Goal: Task Accomplishment & Management: Use online tool/utility

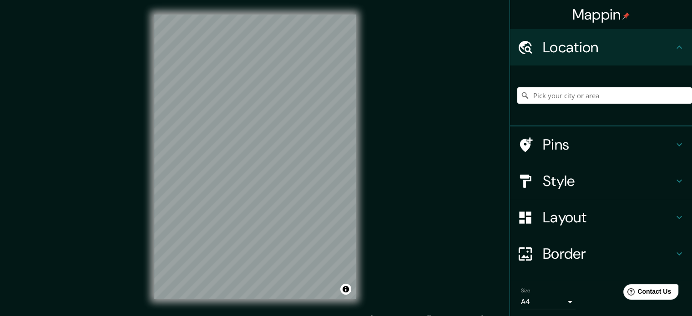
click at [605, 102] on input "Pick your city or area" at bounding box center [604, 95] width 175 height 16
click at [549, 89] on input "Pick your city or area" at bounding box center [604, 95] width 175 height 16
paste input "-4.54417471749511, -73.4484080985002"
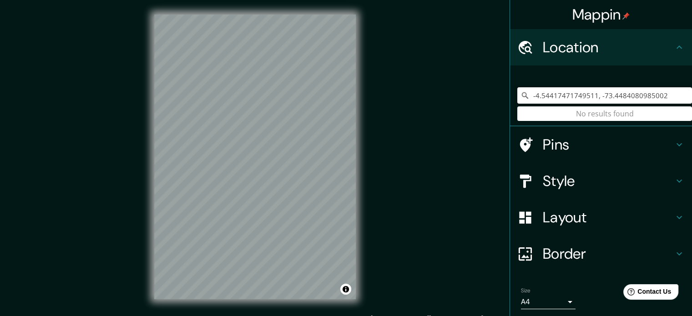
type input "-4.54417471749511, -73.4484080985002"
click at [668, 96] on input "-4.54417471749511, -73.4484080985002" at bounding box center [604, 95] width 175 height 16
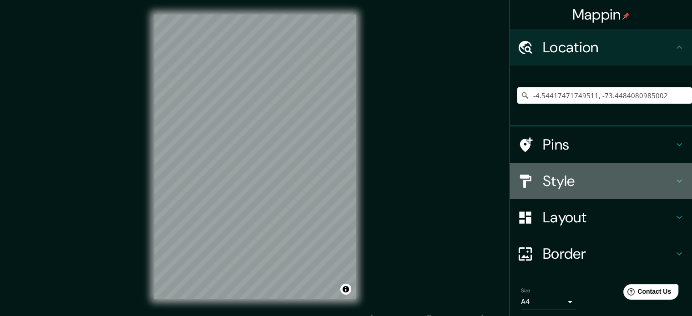
click at [576, 175] on h4 "Style" at bounding box center [608, 181] width 131 height 18
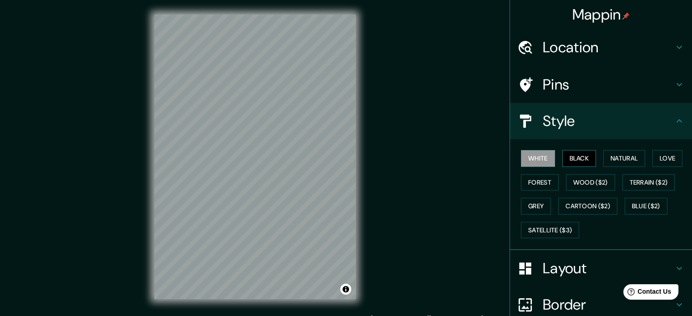
click at [578, 158] on button "Black" at bounding box center [579, 158] width 34 height 17
click at [620, 162] on button "Natural" at bounding box center [624, 158] width 42 height 17
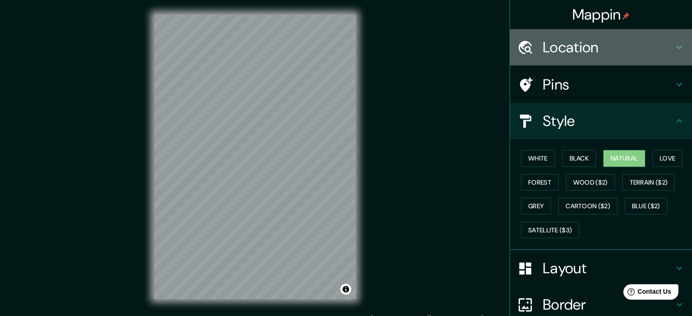
click at [656, 52] on h4 "Location" at bounding box center [608, 47] width 131 height 18
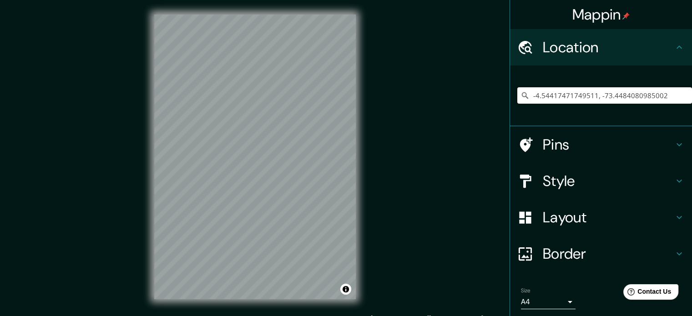
click at [643, 90] on input "-4.54417471749511, -73.4484080985002" at bounding box center [604, 95] width 175 height 16
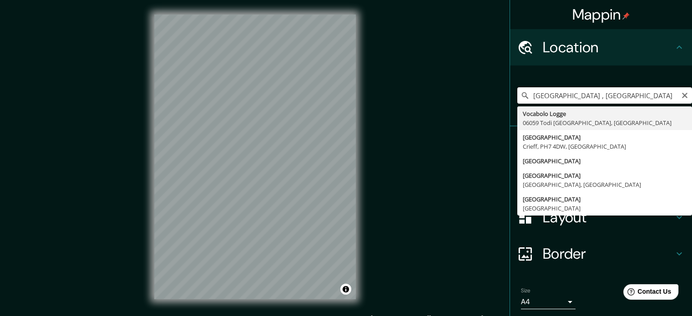
type input "Vocabolo Logge, 06059 Todi [GEOGRAPHIC_DATA], [GEOGRAPHIC_DATA]"
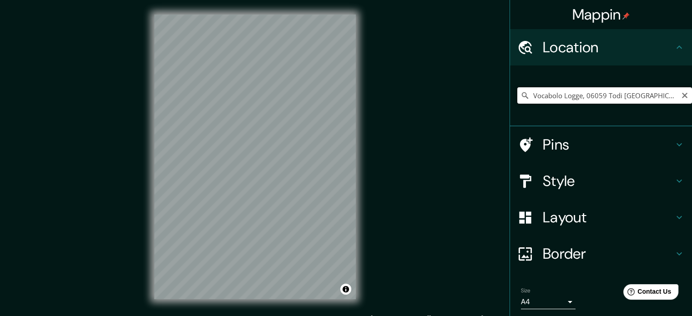
click at [673, 98] on input "Vocabolo Logge, 06059 Todi [GEOGRAPHIC_DATA], [GEOGRAPHIC_DATA]" at bounding box center [604, 95] width 175 height 16
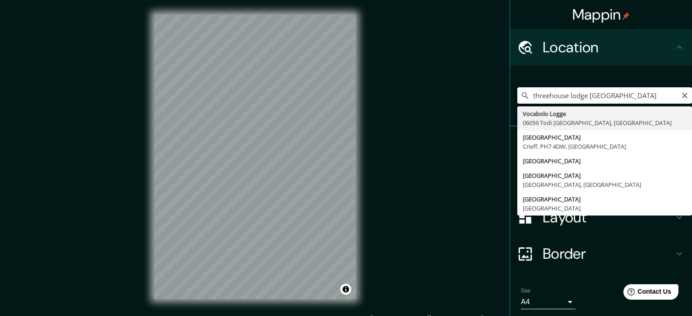
click at [657, 94] on input "threehouse lodge [GEOGRAPHIC_DATA]" at bounding box center [604, 95] width 175 height 16
type input "Vocabolo Logge, 06059 Todi [GEOGRAPHIC_DATA], [GEOGRAPHIC_DATA]"
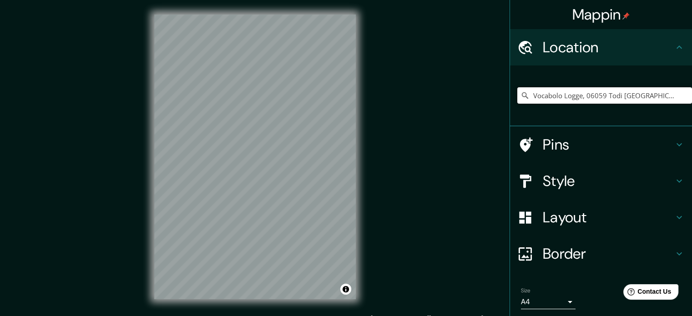
click at [662, 97] on input "Vocabolo Logge, 06059 Todi [GEOGRAPHIC_DATA], [GEOGRAPHIC_DATA]" at bounding box center [604, 95] width 175 height 16
click at [573, 90] on input "[GEOGRAPHIC_DATA]" at bounding box center [604, 95] width 175 height 16
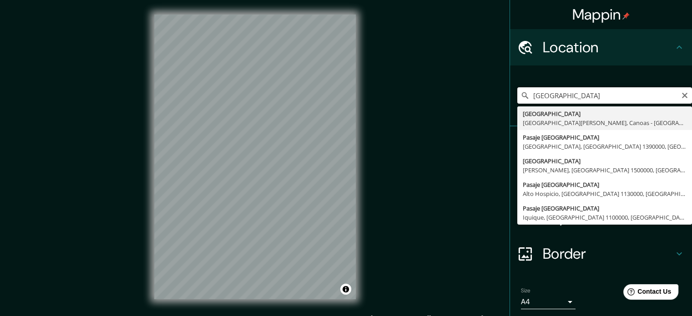
click at [640, 99] on input "[GEOGRAPHIC_DATA]" at bounding box center [604, 95] width 175 height 16
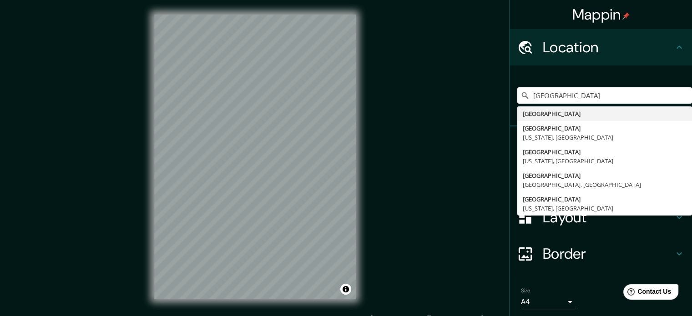
type input "[GEOGRAPHIC_DATA]"
click at [571, 96] on input "[GEOGRAPHIC_DATA]" at bounding box center [604, 95] width 175 height 16
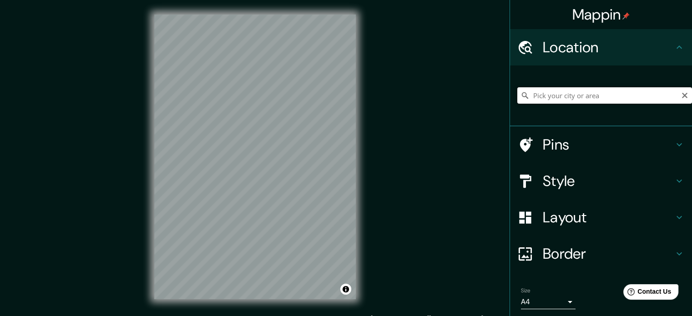
paste input "-4.54413299022537, -73.44845693382413"
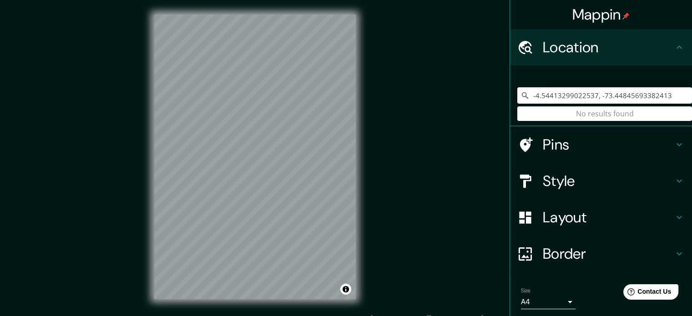
type input "-4.54413299022537, -73.44845693382413"
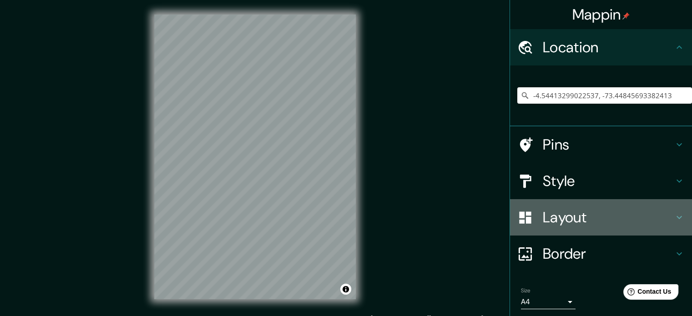
click at [651, 220] on h4 "Layout" at bounding box center [608, 217] width 131 height 18
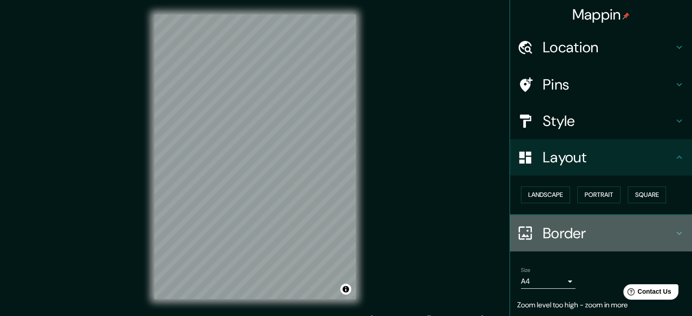
click at [651, 220] on div "Border" at bounding box center [601, 233] width 182 height 36
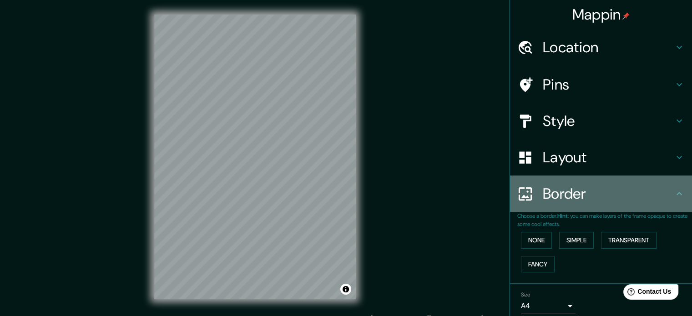
click at [660, 201] on h4 "Border" at bounding box center [608, 194] width 131 height 18
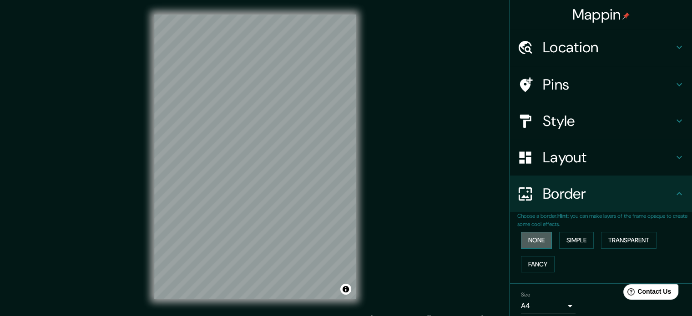
click at [536, 233] on button "None" at bounding box center [536, 240] width 31 height 17
click at [533, 267] on button "Fancy" at bounding box center [538, 264] width 34 height 17
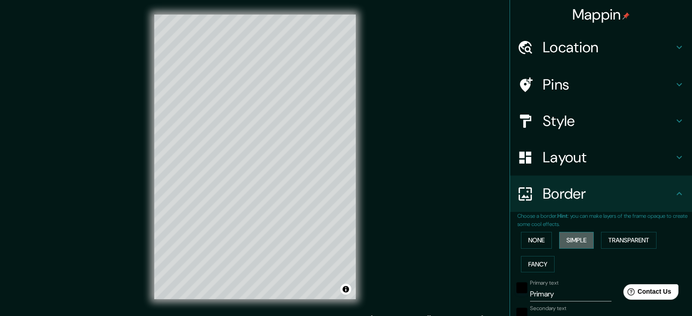
click at [568, 241] on button "Simple" at bounding box center [576, 240] width 35 height 17
click at [603, 242] on button "Transparent" at bounding box center [628, 240] width 55 height 17
click at [529, 244] on button "None" at bounding box center [536, 240] width 31 height 17
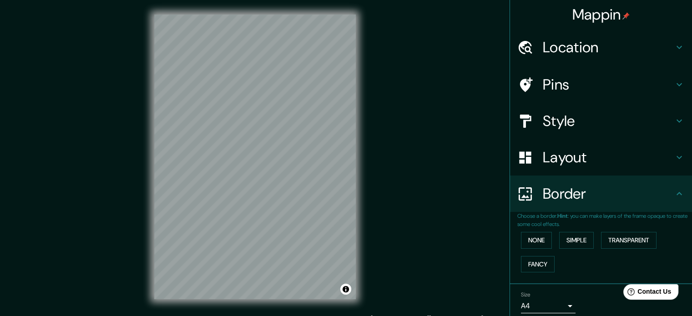
click at [563, 259] on div "None Simple Transparent Fancy" at bounding box center [604, 252] width 175 height 48
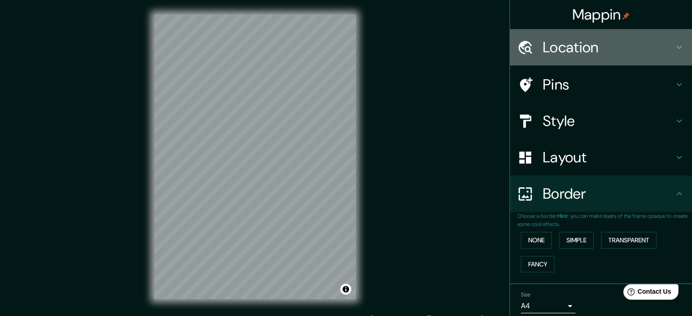
click at [587, 59] on div "Location" at bounding box center [601, 47] width 182 height 36
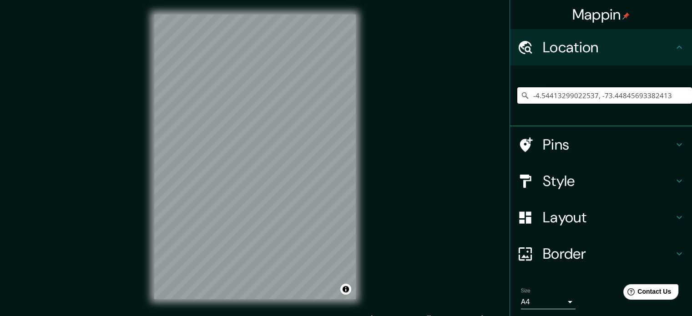
click at [644, 95] on input "-4.54413299022537, -73.44845693382413" at bounding box center [604, 95] width 175 height 16
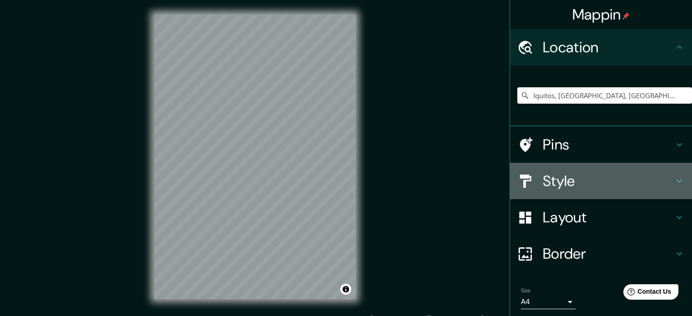
click at [603, 188] on h4 "Style" at bounding box center [608, 181] width 131 height 18
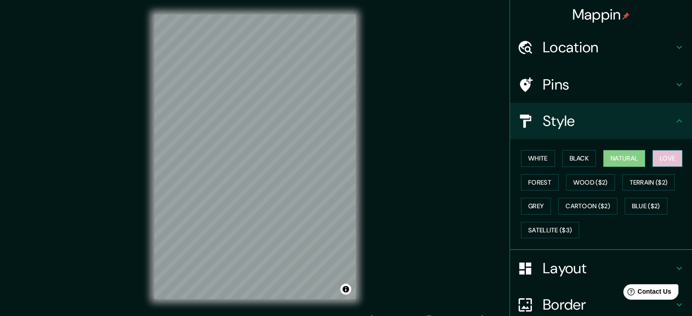
click at [667, 158] on button "Love" at bounding box center [667, 158] width 30 height 17
click at [643, 185] on button "Terrain ($2)" at bounding box center [648, 182] width 53 height 17
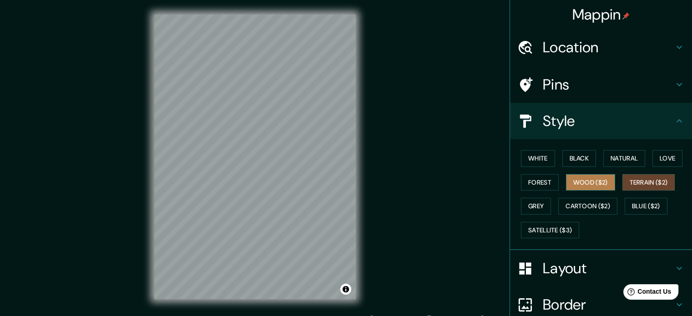
click at [594, 176] on button "Wood ($2)" at bounding box center [590, 182] width 49 height 17
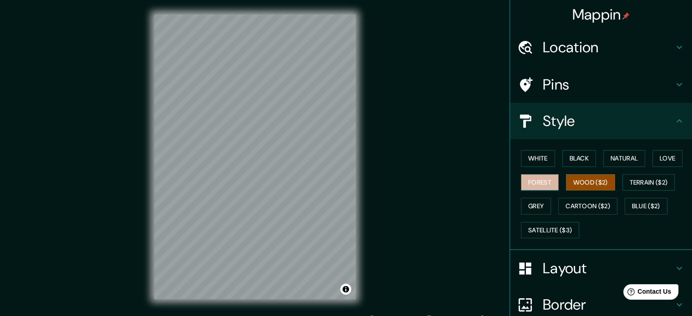
click at [551, 183] on button "Forest" at bounding box center [540, 182] width 38 height 17
click at [530, 213] on button "Grey" at bounding box center [536, 206] width 30 height 17
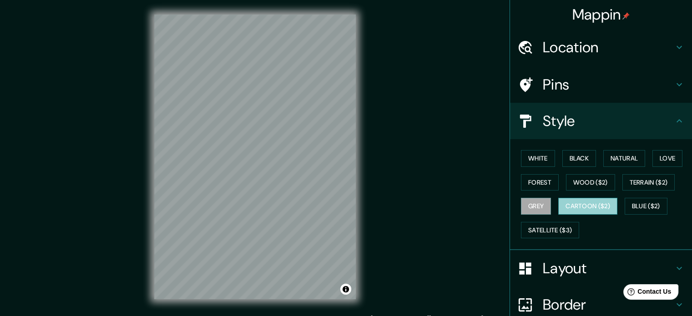
click at [568, 205] on button "Cartoon ($2)" at bounding box center [587, 206] width 59 height 17
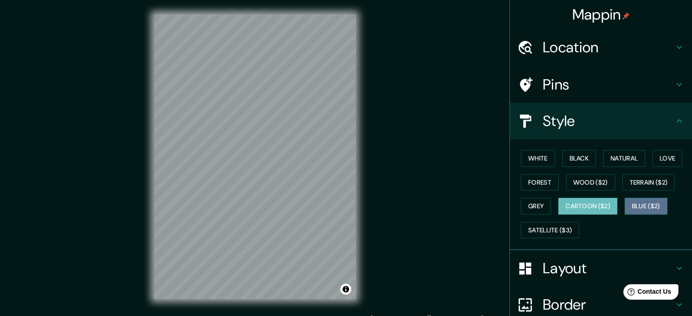
click at [653, 205] on button "Blue ($2)" at bounding box center [645, 206] width 43 height 17
click at [609, 201] on button "Cartoon ($2)" at bounding box center [587, 206] width 59 height 17
click at [606, 160] on button "Natural" at bounding box center [624, 158] width 42 height 17
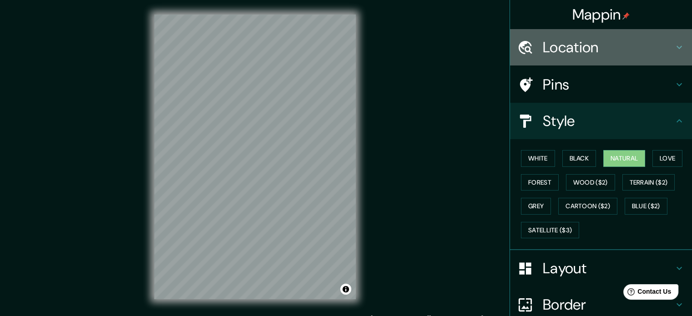
click at [586, 45] on h4 "Location" at bounding box center [608, 47] width 131 height 18
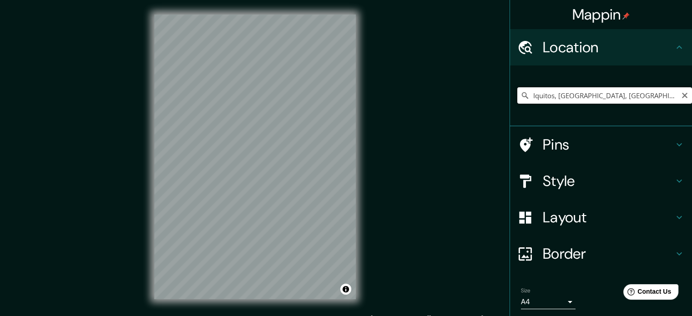
click at [659, 95] on input "Iquitos, [GEOGRAPHIC_DATA], [GEOGRAPHIC_DATA]" at bounding box center [604, 95] width 175 height 16
click at [645, 96] on input "Iquitos, [GEOGRAPHIC_DATA], [GEOGRAPHIC_DATA]" at bounding box center [604, 95] width 175 height 16
click at [651, 96] on input "Iquitos, [GEOGRAPHIC_DATA], [GEOGRAPHIC_DATA]" at bounding box center [604, 95] width 175 height 16
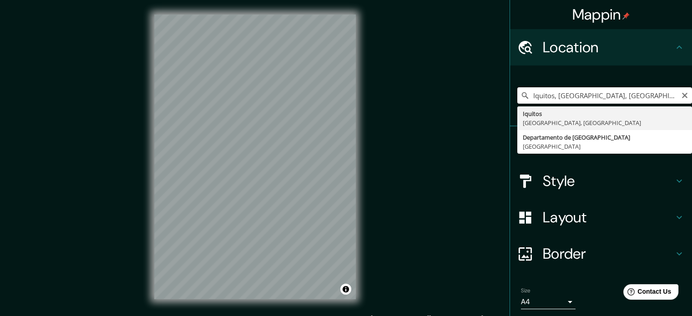
drag, startPoint x: 606, startPoint y: 95, endPoint x: 555, endPoint y: 89, distance: 51.7
click at [555, 89] on input "Iquitos, [GEOGRAPHIC_DATA], [GEOGRAPHIC_DATA]" at bounding box center [604, 95] width 175 height 16
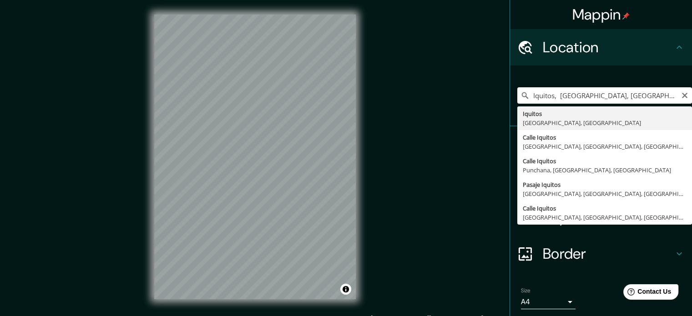
click at [603, 89] on input "Iquitos, [GEOGRAPHIC_DATA], [GEOGRAPHIC_DATA]" at bounding box center [604, 95] width 175 height 16
click at [612, 98] on input "Iquitos, [GEOGRAPHIC_DATA], [GEOGRAPHIC_DATA]" at bounding box center [604, 95] width 175 height 16
click at [622, 98] on input "Iquitos, [GEOGRAPHIC_DATA], [GEOGRAPHIC_DATA] , [GEOGRAPHIC_DATA]" at bounding box center [604, 95] width 175 height 16
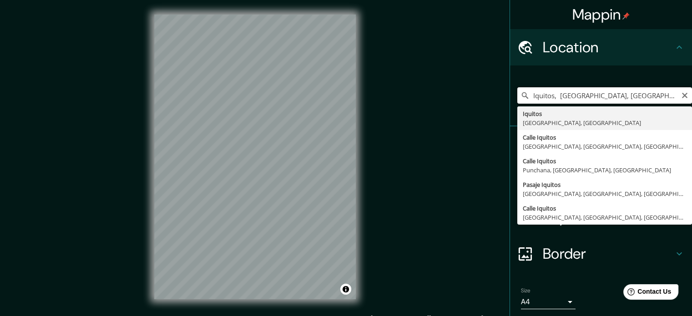
click at [554, 98] on input "Iquitos, [GEOGRAPHIC_DATA], [GEOGRAPHIC_DATA]" at bounding box center [604, 95] width 175 height 16
paste input "purania"
click at [655, 100] on input "Iquitos, [GEOGRAPHIC_DATA], [GEOGRAPHIC_DATA]" at bounding box center [604, 95] width 175 height 16
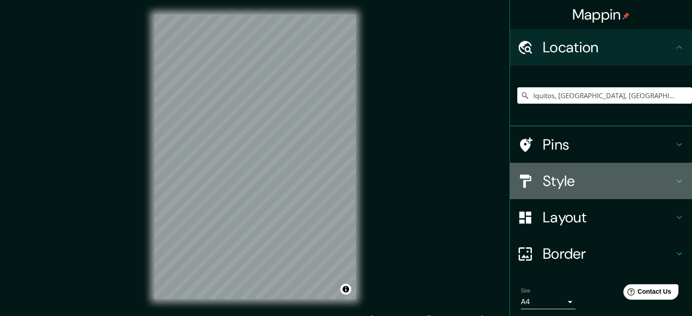
click at [604, 182] on h4 "Style" at bounding box center [608, 181] width 131 height 18
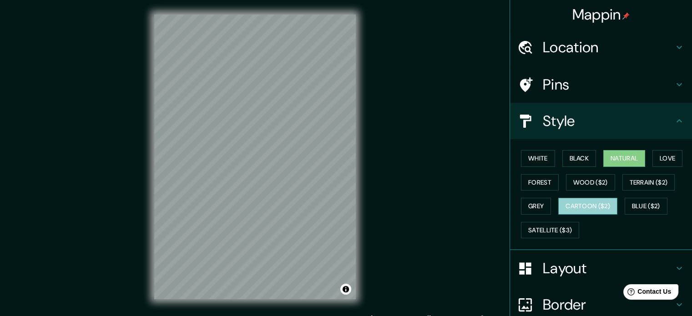
click at [602, 203] on button "Cartoon ($2)" at bounding box center [587, 206] width 59 height 17
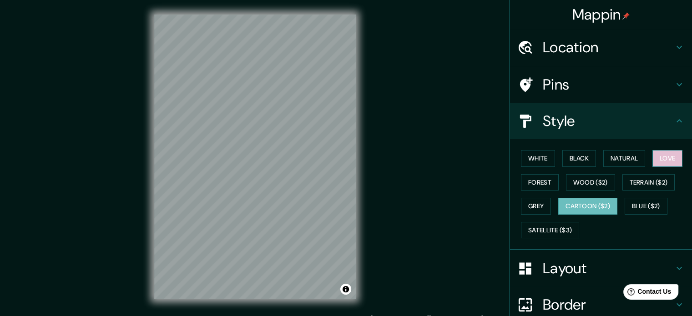
click at [652, 154] on button "Love" at bounding box center [667, 158] width 30 height 17
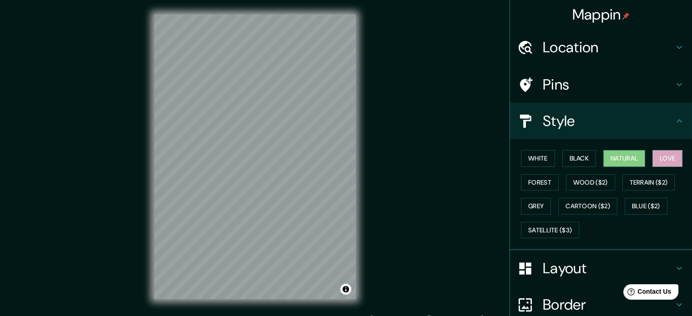
click at [631, 152] on button "Natural" at bounding box center [624, 158] width 42 height 17
click at [588, 162] on button "Black" at bounding box center [579, 158] width 34 height 17
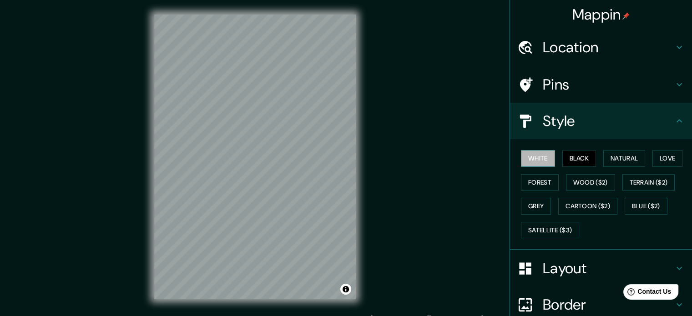
click at [533, 158] on button "White" at bounding box center [538, 158] width 34 height 17
click at [638, 201] on button "Blue ($2)" at bounding box center [645, 206] width 43 height 17
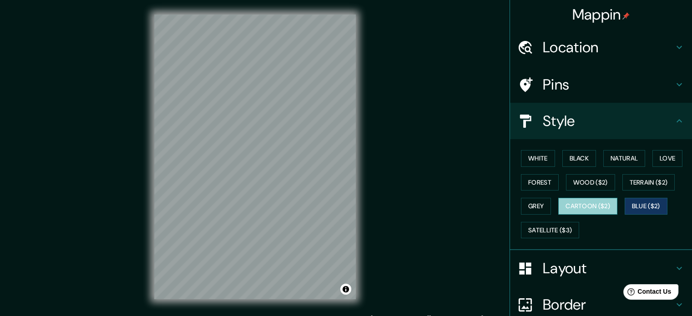
click at [610, 208] on button "Cartoon ($2)" at bounding box center [587, 206] width 59 height 17
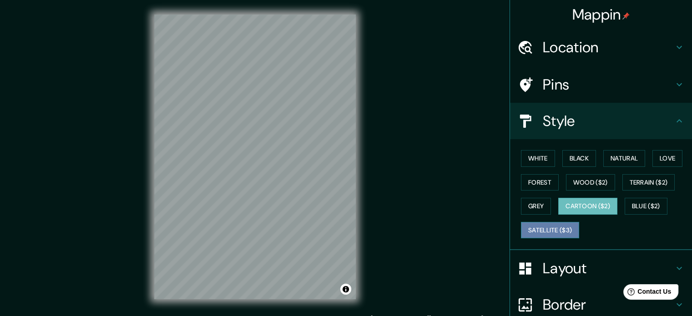
click at [562, 225] on button "Satellite ($3)" at bounding box center [550, 230] width 58 height 17
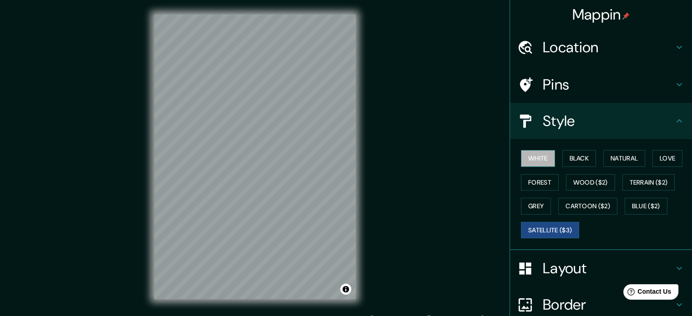
click at [533, 156] on button "White" at bounding box center [538, 158] width 34 height 17
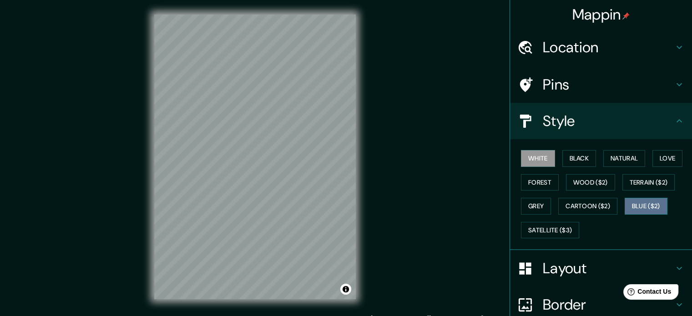
click at [630, 209] on button "Blue ($2)" at bounding box center [645, 206] width 43 height 17
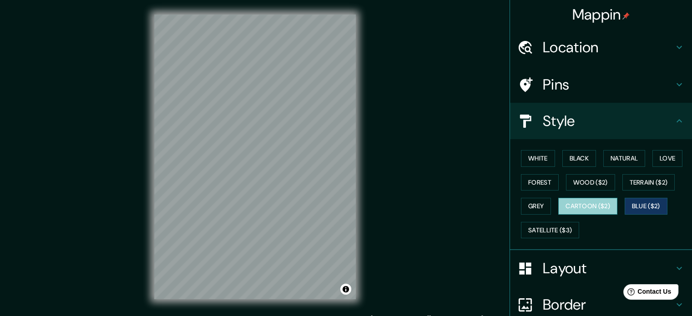
click at [595, 205] on button "Cartoon ($2)" at bounding box center [587, 206] width 59 height 17
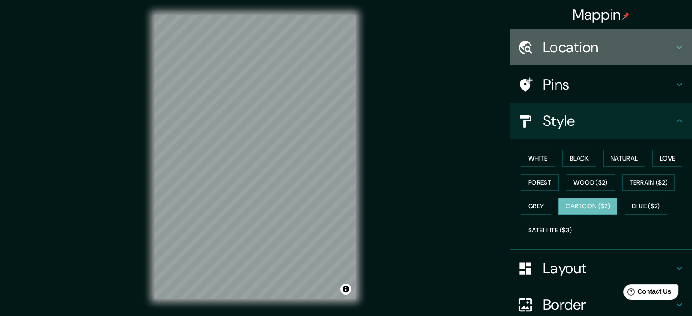
click at [629, 45] on h4 "Location" at bounding box center [608, 47] width 131 height 18
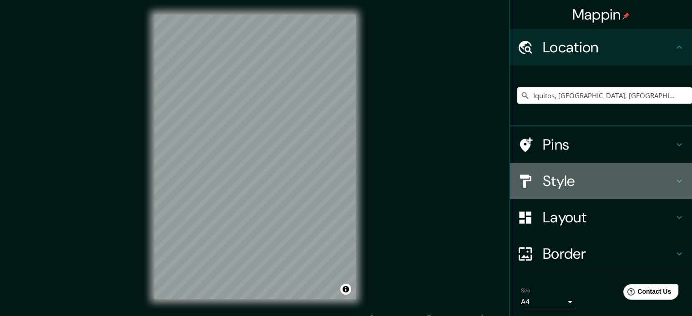
click at [643, 184] on h4 "Style" at bounding box center [608, 181] width 131 height 18
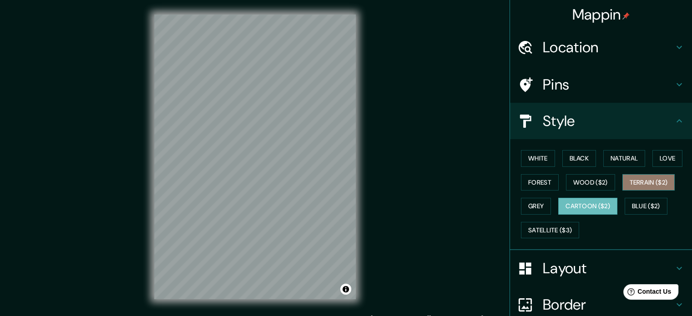
click at [635, 183] on button "Terrain ($2)" at bounding box center [648, 182] width 53 height 17
click at [151, 114] on div "© Mapbox © OpenStreetMap Improve this map" at bounding box center [255, 157] width 231 height 314
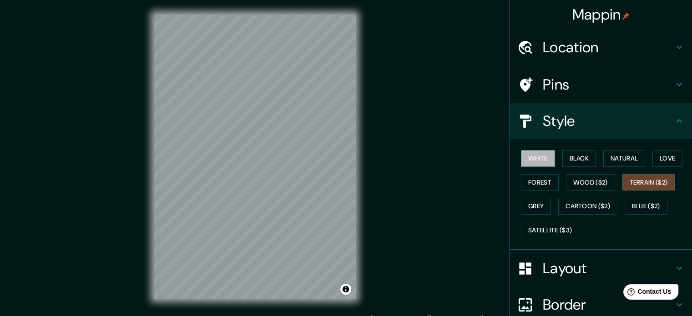
click at [534, 161] on button "White" at bounding box center [538, 158] width 34 height 17
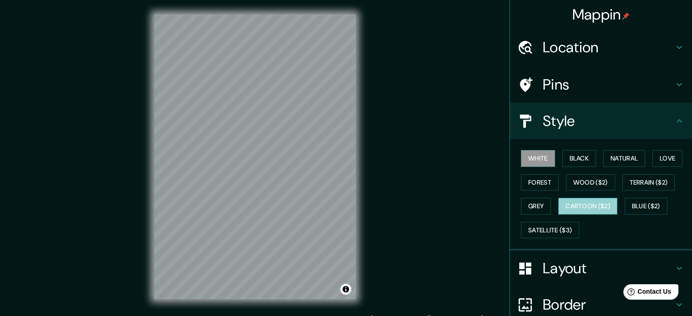
click at [564, 198] on button "Cartoon ($2)" at bounding box center [587, 206] width 59 height 17
click at [533, 196] on div "White Black Natural Love Forest Wood ($2) Terrain ($2) Grey Cartoon ($2) Blue (…" at bounding box center [604, 194] width 175 height 96
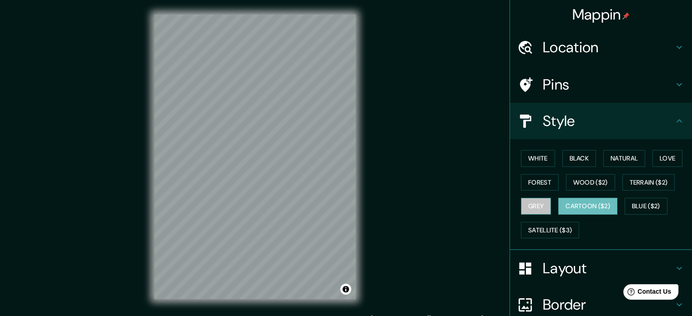
click at [533, 203] on button "Grey" at bounding box center [536, 206] width 30 height 17
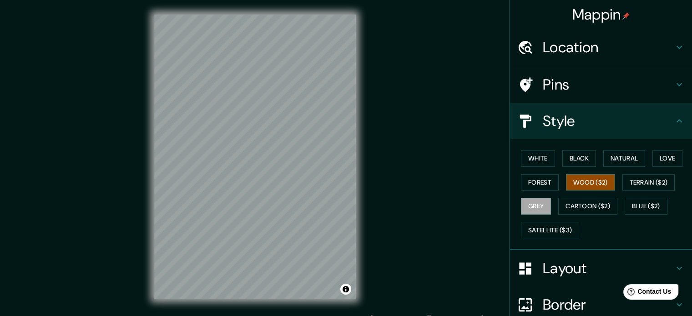
drag, startPoint x: 593, startPoint y: 190, endPoint x: 583, endPoint y: 185, distance: 11.0
click at [583, 185] on div "White Black Natural Love Forest Wood ($2) Terrain ($2) Grey Cartoon ($2) Blue (…" at bounding box center [604, 194] width 175 height 96
click at [583, 185] on button "Wood ($2)" at bounding box center [590, 182] width 49 height 17
click at [608, 154] on button "Natural" at bounding box center [624, 158] width 42 height 17
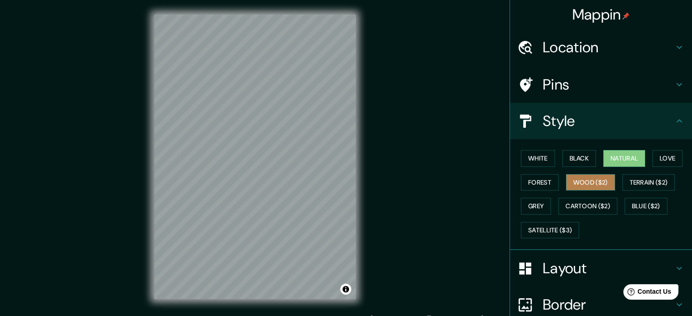
click at [571, 176] on button "Wood ($2)" at bounding box center [590, 182] width 49 height 17
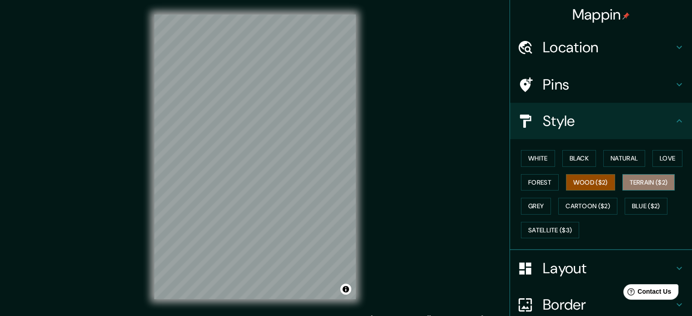
click at [657, 178] on button "Terrain ($2)" at bounding box center [648, 182] width 53 height 17
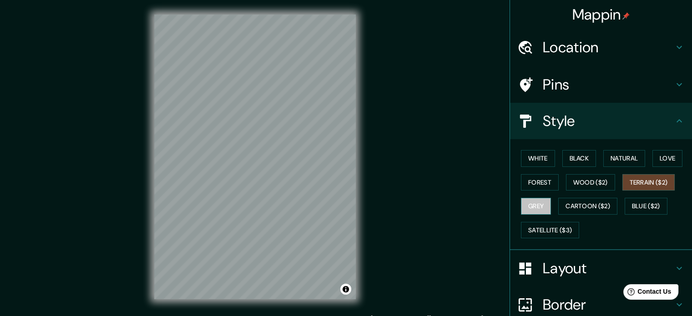
click at [538, 199] on button "Grey" at bounding box center [536, 206] width 30 height 17
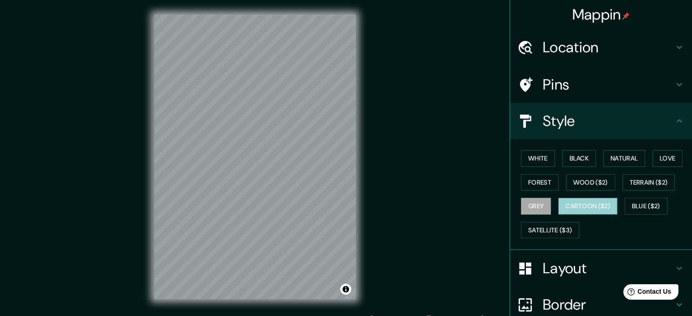
click at [578, 205] on button "Cartoon ($2)" at bounding box center [587, 206] width 59 height 17
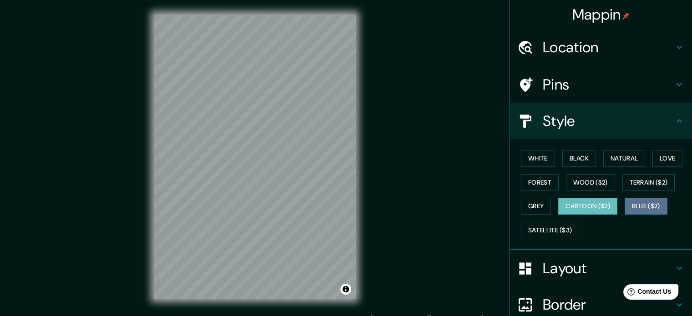
click at [638, 198] on button "Blue ($2)" at bounding box center [645, 206] width 43 height 17
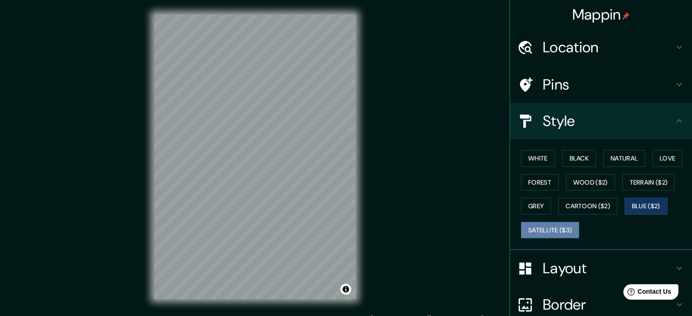
click at [538, 226] on button "Satellite ($3)" at bounding box center [550, 230] width 58 height 17
drag, startPoint x: 266, startPoint y: 206, endPoint x: 295, endPoint y: 225, distance: 34.6
click at [297, 227] on div at bounding box center [300, 230] width 7 height 7
click at [295, 225] on div at bounding box center [295, 226] width 7 height 7
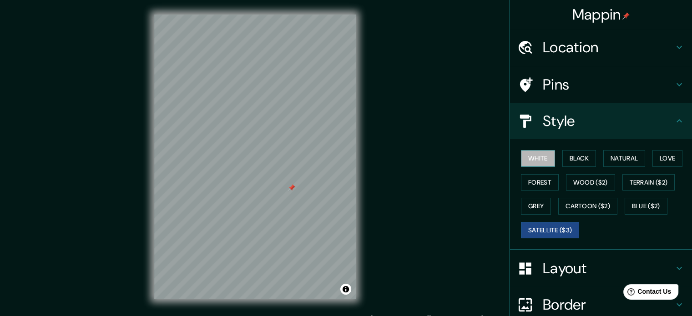
click at [541, 158] on button "White" at bounding box center [538, 158] width 34 height 17
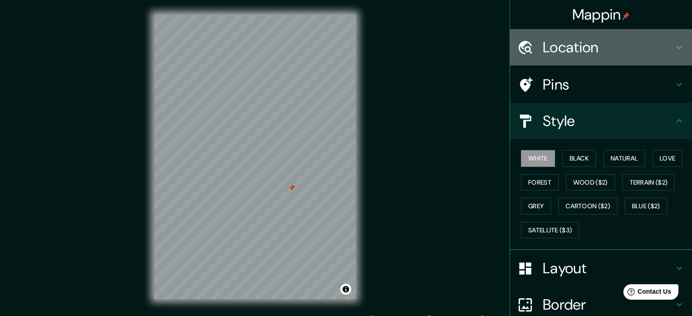
click at [623, 55] on h4 "Location" at bounding box center [608, 47] width 131 height 18
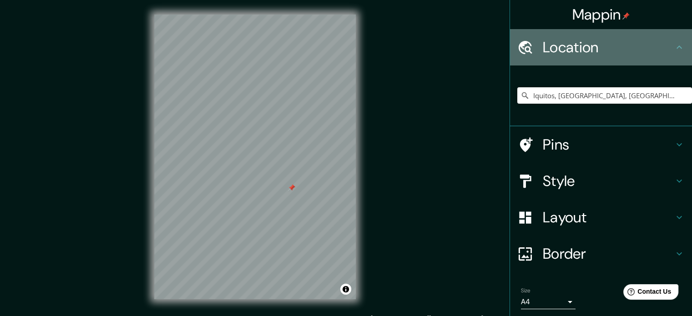
click at [623, 55] on h4 "Location" at bounding box center [608, 47] width 131 height 18
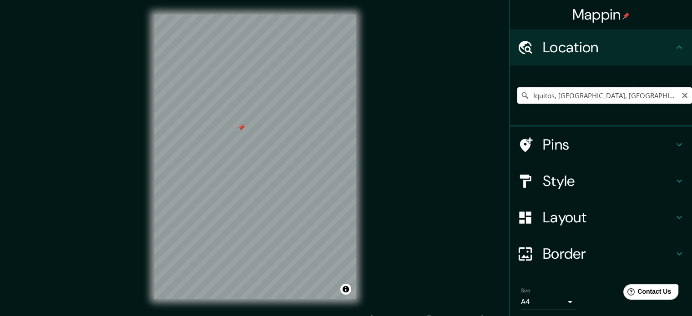
click at [661, 98] on input "Iquitos, [GEOGRAPHIC_DATA], [GEOGRAPHIC_DATA]" at bounding box center [604, 95] width 175 height 16
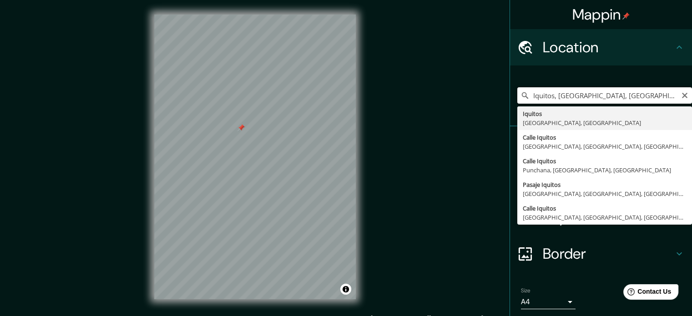
click at [661, 98] on input "Iquitos, [GEOGRAPHIC_DATA], [GEOGRAPHIC_DATA]" at bounding box center [604, 95] width 175 height 16
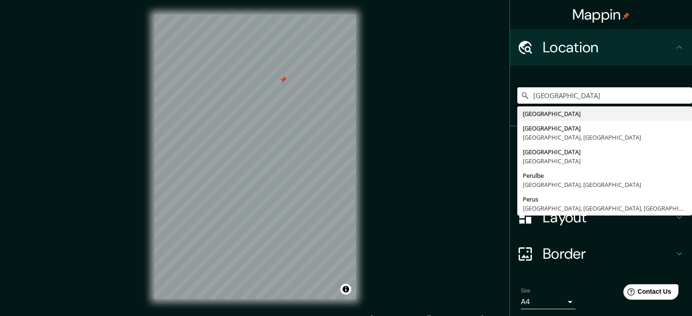
type input "[GEOGRAPHIC_DATA]"
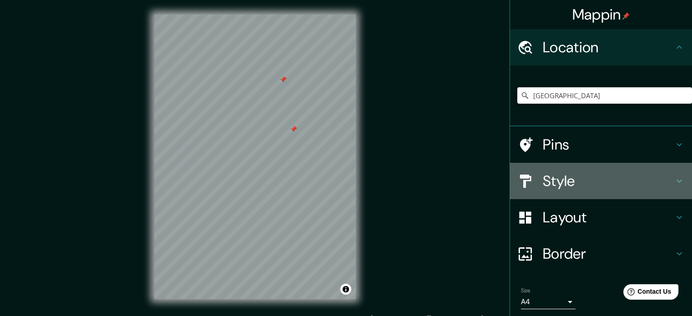
click at [627, 181] on h4 "Style" at bounding box center [608, 181] width 131 height 18
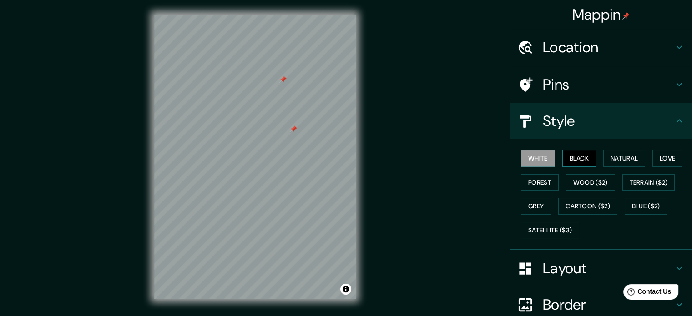
click at [576, 163] on button "Black" at bounding box center [579, 158] width 34 height 17
click at [618, 161] on button "Natural" at bounding box center [624, 158] width 42 height 17
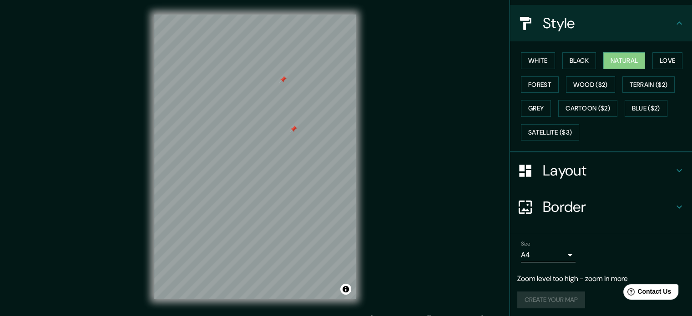
scroll to position [99, 0]
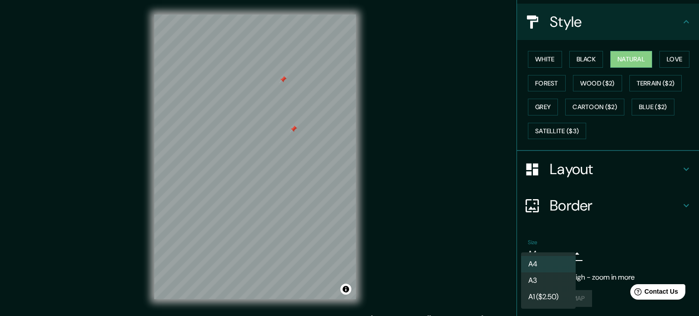
click at [561, 246] on body "Mappin Location [GEOGRAPHIC_DATA] [GEOGRAPHIC_DATA] [GEOGRAPHIC_DATA] [GEOGRAPH…" at bounding box center [349, 158] width 699 height 316
click at [559, 273] on li "A3" at bounding box center [548, 280] width 55 height 16
click at [561, 253] on body "Mappin Location [GEOGRAPHIC_DATA] [GEOGRAPHIC_DATA] [GEOGRAPHIC_DATA] [GEOGRAPH…" at bounding box center [349, 158] width 699 height 316
click at [561, 253] on ul "A4 A3 A1 ($2.50)" at bounding box center [548, 280] width 55 height 56
click at [562, 253] on ul "A4 A3 A1 ($2.50)" at bounding box center [548, 280] width 55 height 56
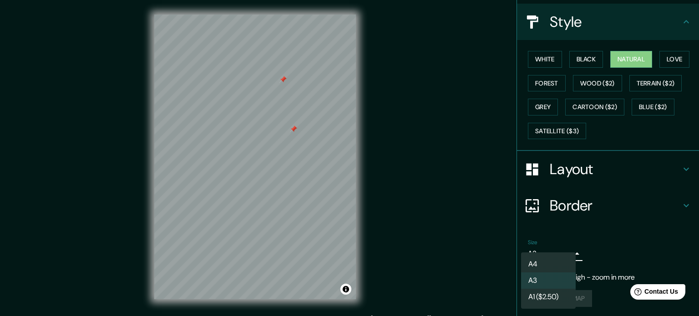
click at [668, 207] on div at bounding box center [349, 158] width 699 height 316
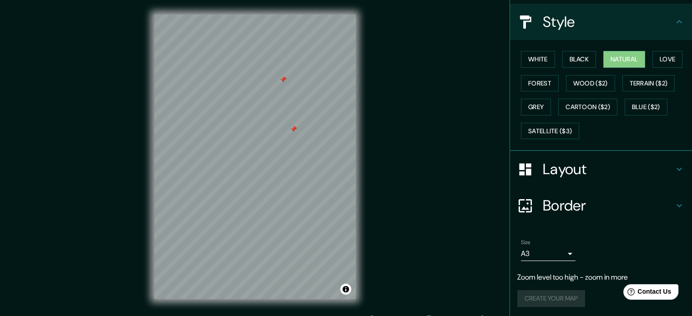
click at [535, 302] on div "Create your map" at bounding box center [600, 298] width 167 height 17
click at [548, 52] on div "White Black Natural Love Forest Wood ($2) Terrain ($2) Grey Cartoon ($2) Blue (…" at bounding box center [604, 95] width 175 height 96
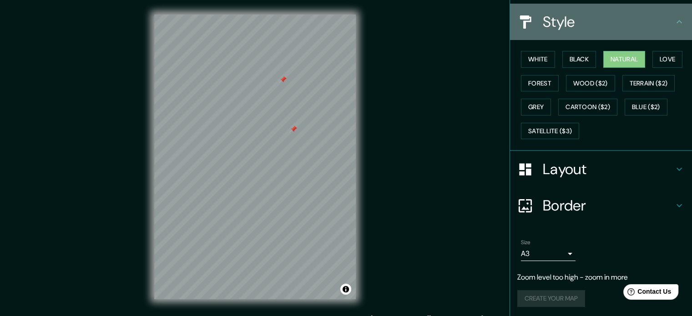
click at [677, 14] on div "Style" at bounding box center [601, 22] width 182 height 36
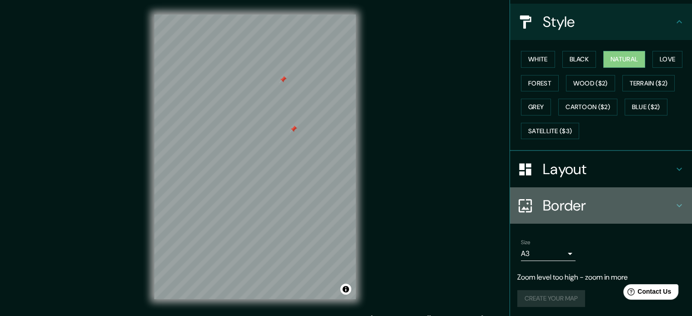
click at [652, 194] on div "Border" at bounding box center [601, 205] width 182 height 36
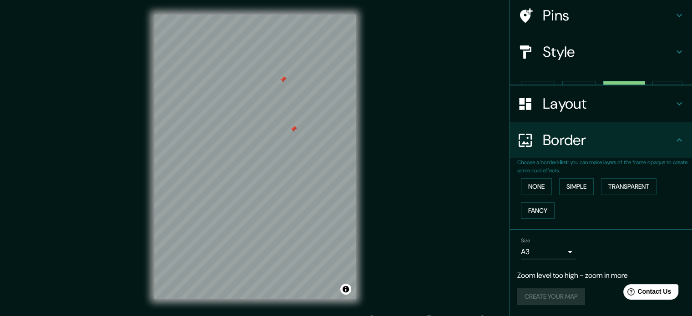
scroll to position [53, 0]
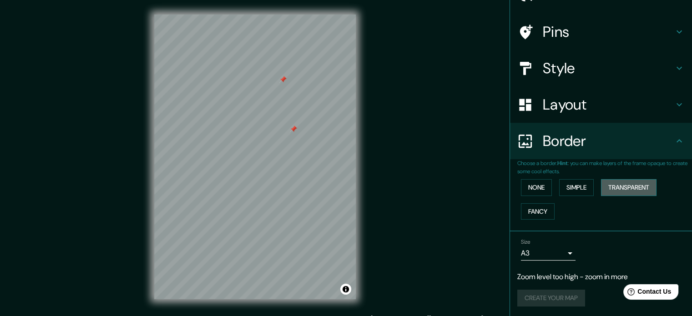
click at [640, 188] on button "Transparent" at bounding box center [628, 187] width 55 height 17
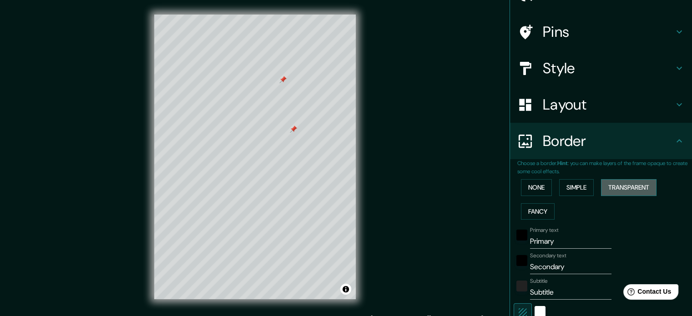
click at [640, 188] on button "Transparent" at bounding box center [628, 187] width 55 height 17
type input "213"
type input "35"
click at [543, 201] on div "None Simple Transparent Fancy" at bounding box center [604, 200] width 175 height 48
click at [542, 206] on button "Fancy" at bounding box center [538, 211] width 34 height 17
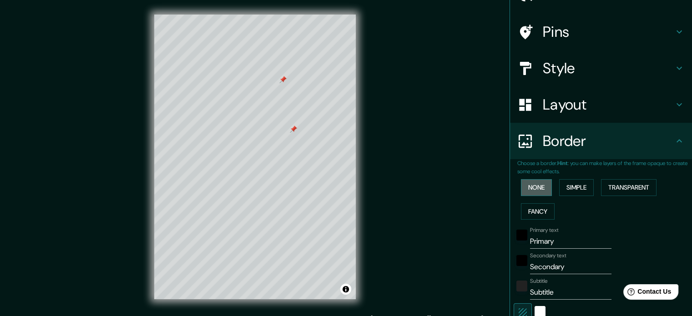
click at [531, 186] on button "None" at bounding box center [536, 187] width 31 height 17
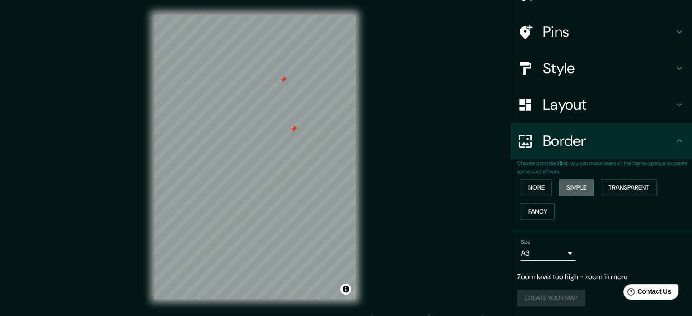
click at [568, 186] on button "Simple" at bounding box center [576, 187] width 35 height 17
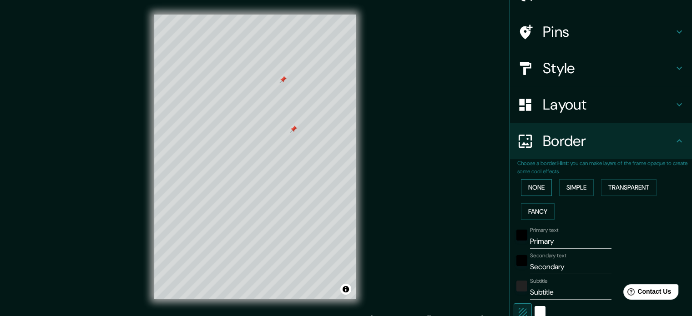
click at [521, 180] on button "None" at bounding box center [536, 187] width 31 height 17
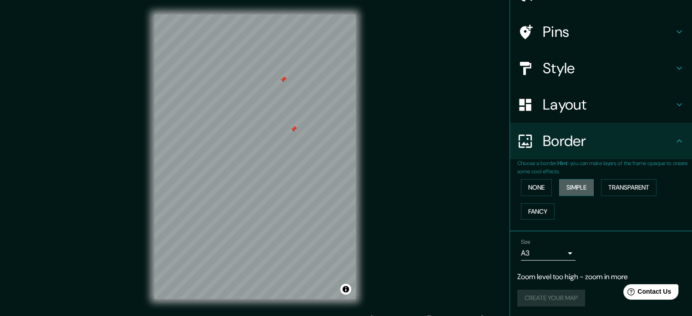
click at [573, 186] on button "Simple" at bounding box center [576, 187] width 35 height 17
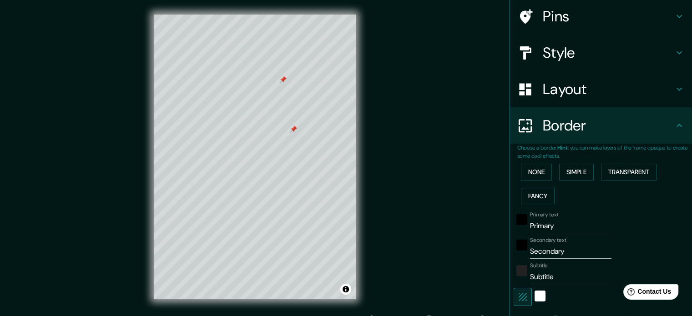
scroll to position [11, 0]
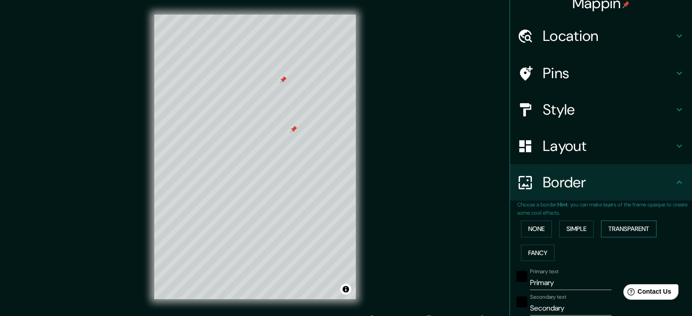
drag, startPoint x: 604, startPoint y: 237, endPoint x: 611, endPoint y: 229, distance: 11.0
click at [611, 229] on div "None Simple Transparent Fancy" at bounding box center [604, 241] width 175 height 48
click at [611, 229] on button "Transparent" at bounding box center [628, 229] width 55 height 17
click at [556, 289] on input "Primary" at bounding box center [570, 283] width 81 height 15
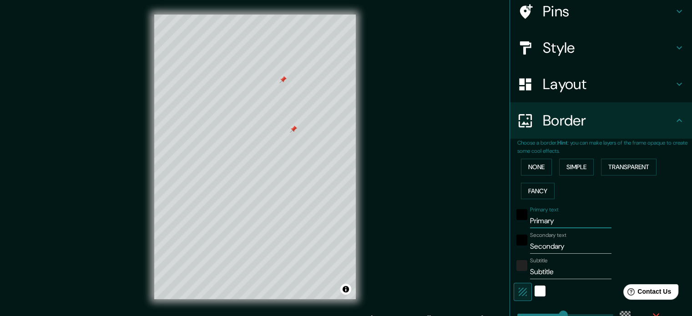
scroll to position [80, 0]
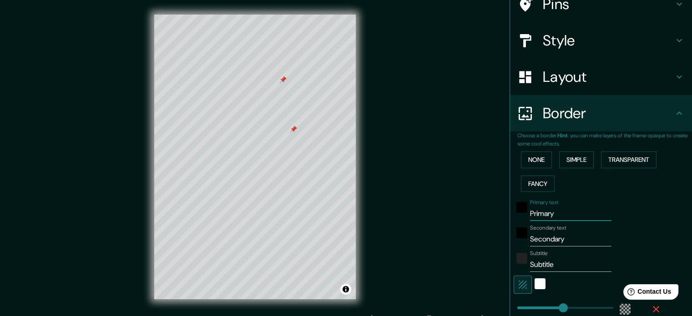
click at [555, 208] on input "Primary" at bounding box center [570, 213] width 81 height 15
type input "p"
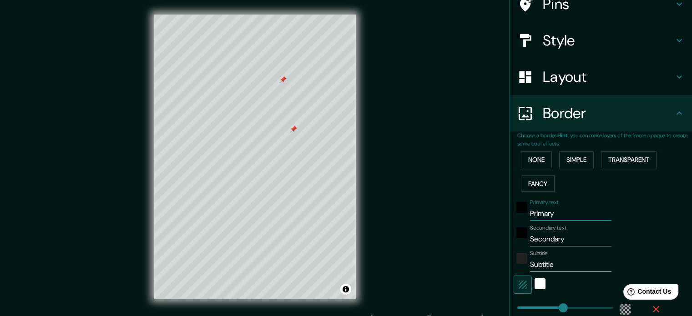
type input "213"
type input "35"
type input "pe"
type input "213"
type input "35"
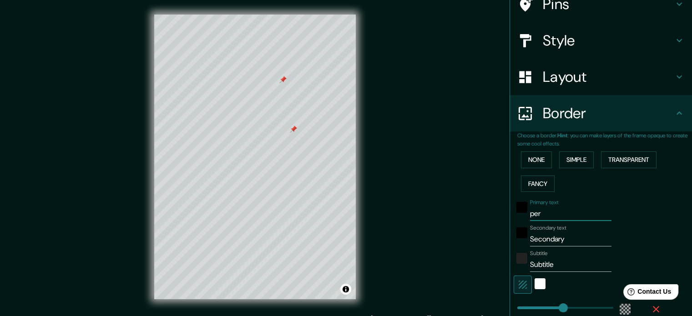
type input "[GEOGRAPHIC_DATA]"
type input "213"
type input "35"
type input "[GEOGRAPHIC_DATA]"
click at [271, 120] on div at bounding box center [270, 121] width 7 height 7
